Goal: Task Accomplishment & Management: Use online tool/utility

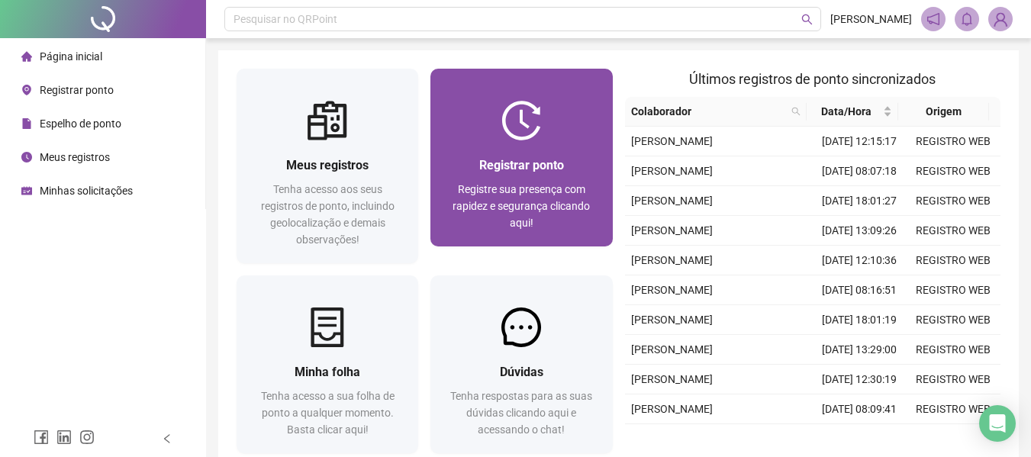
click at [477, 178] on div "Registrar ponto Registre sua presença com rapidez e segurança clicando aqui!" at bounding box center [521, 194] width 145 height 76
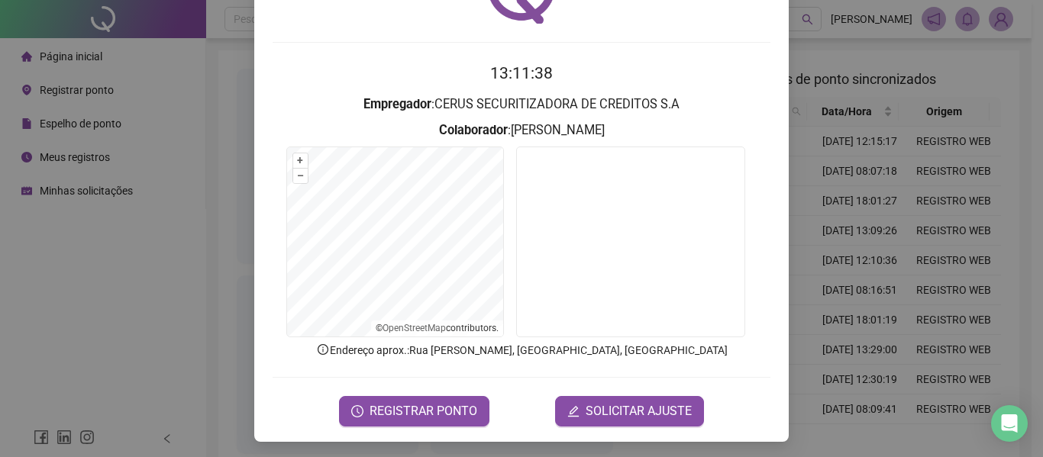
scroll to position [105, 0]
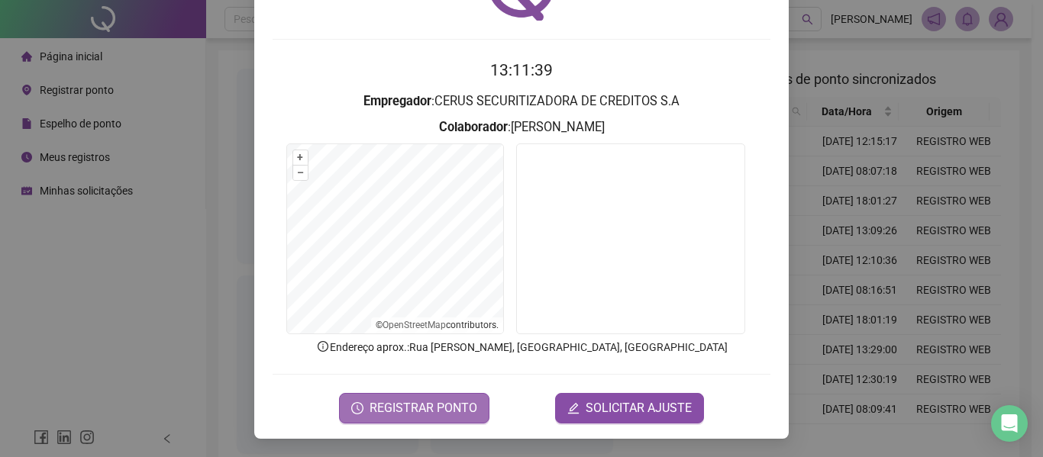
click at [458, 414] on span "REGISTRAR PONTO" at bounding box center [423, 408] width 108 height 18
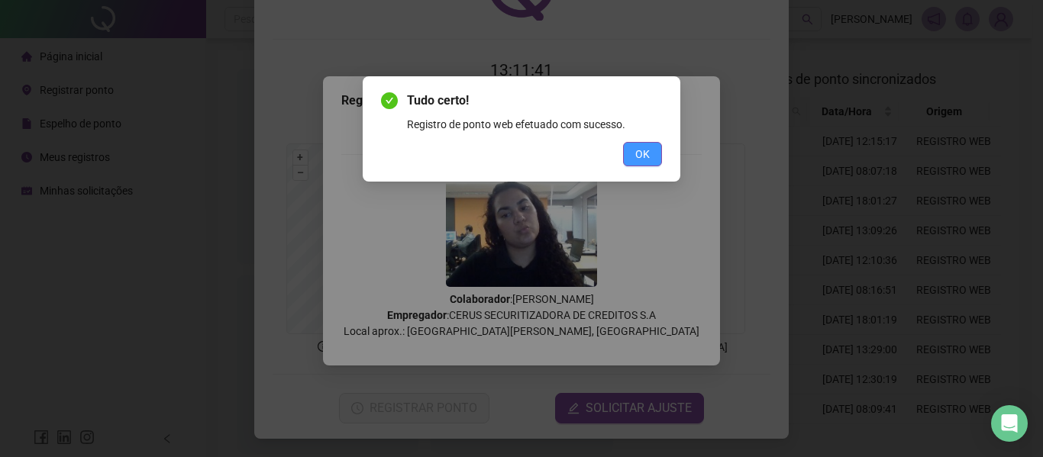
click at [653, 163] on button "OK" at bounding box center [642, 154] width 39 height 24
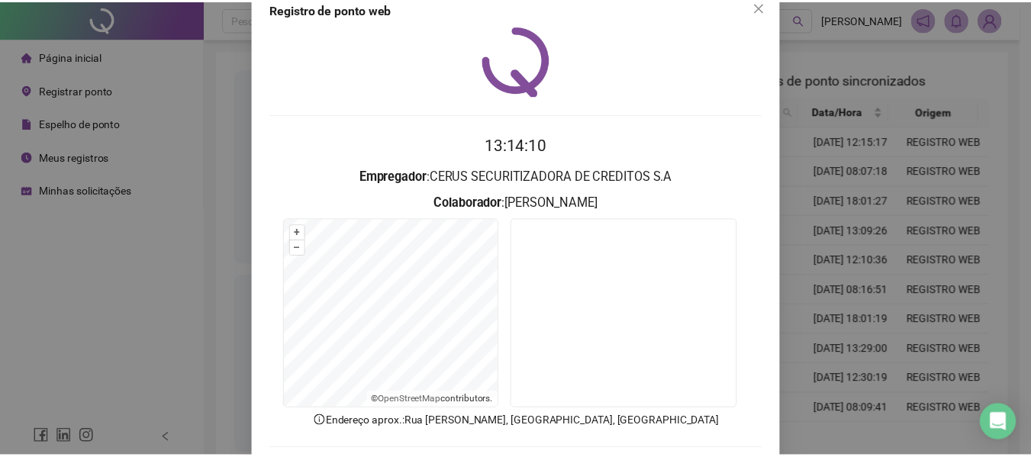
scroll to position [29, 0]
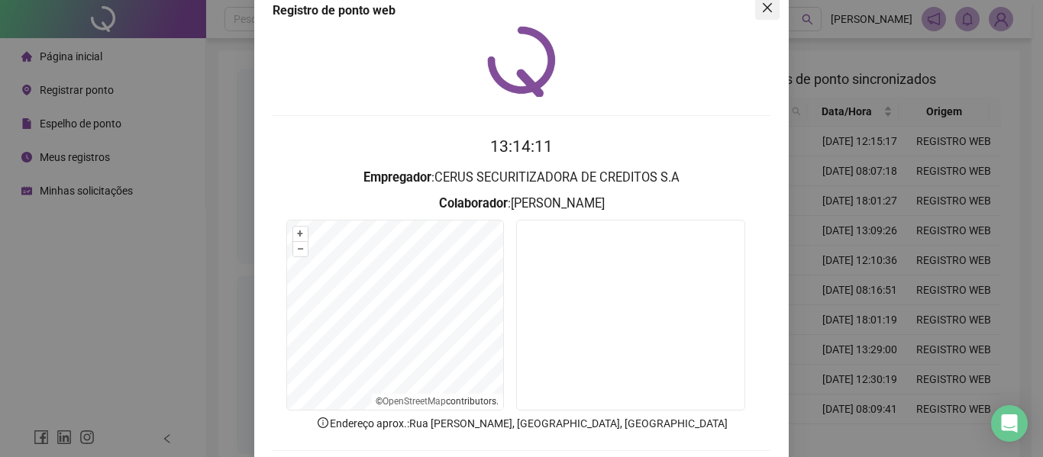
click at [763, 5] on icon "close" at bounding box center [767, 7] width 9 height 9
